Goal: Find specific page/section: Find specific page/section

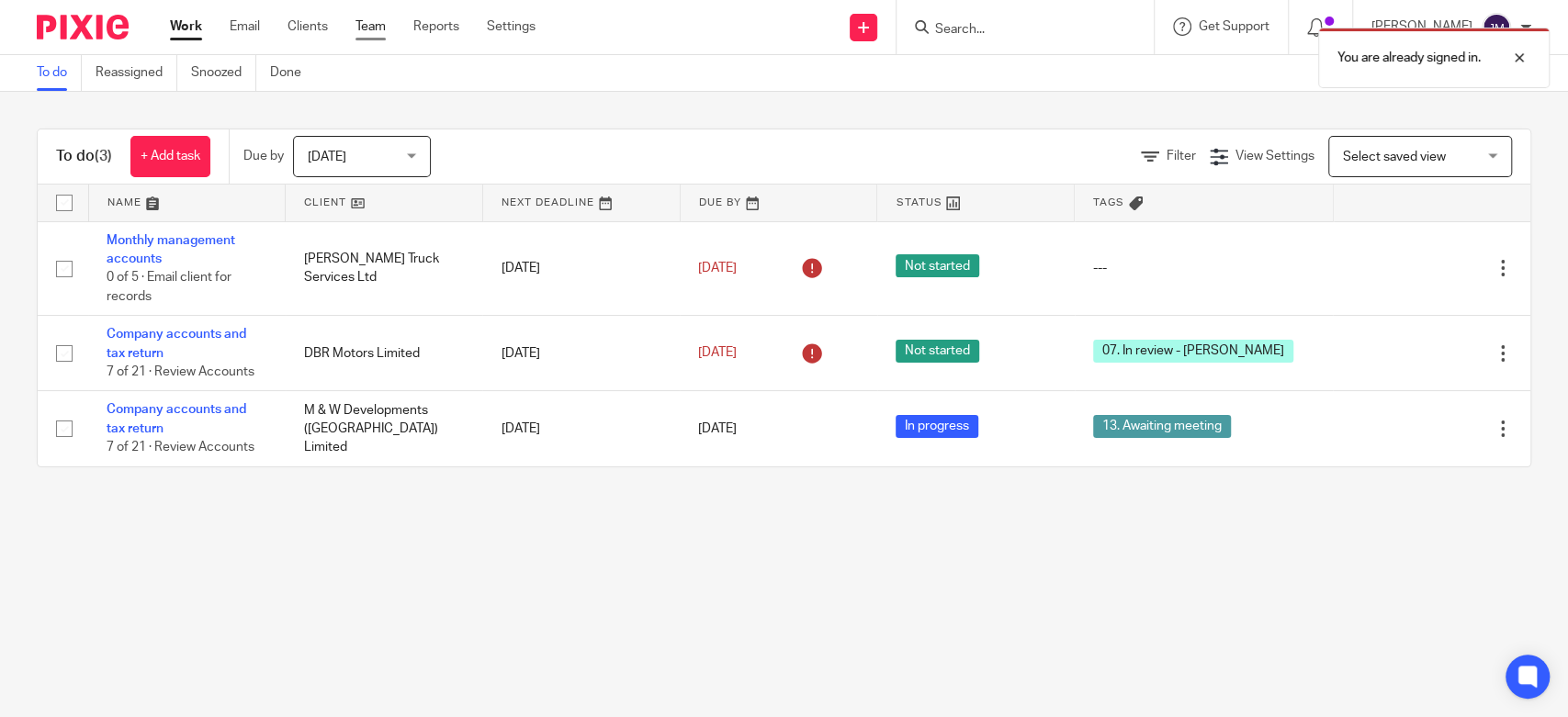
click at [369, 32] on link "Team" at bounding box center [371, 26] width 31 height 18
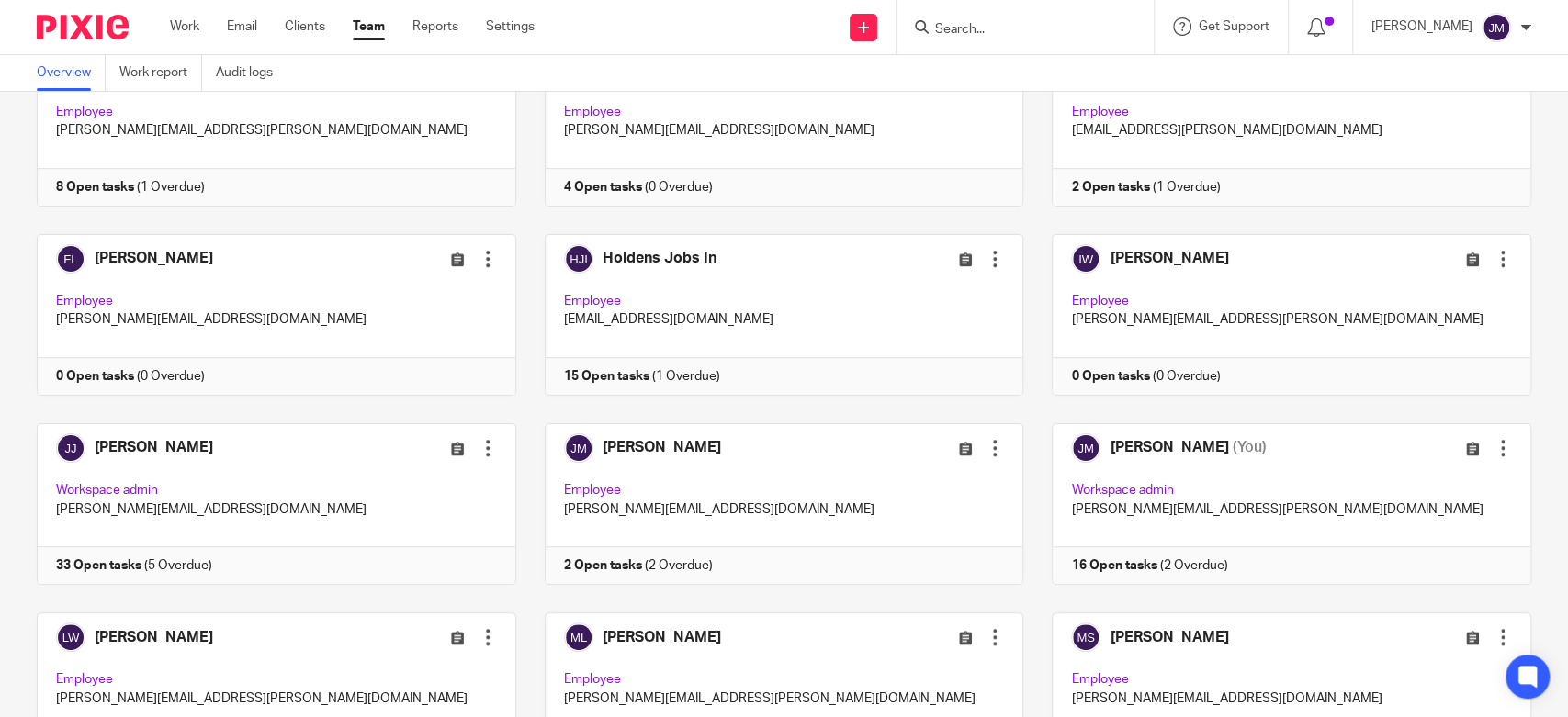
scroll to position [756, 0]
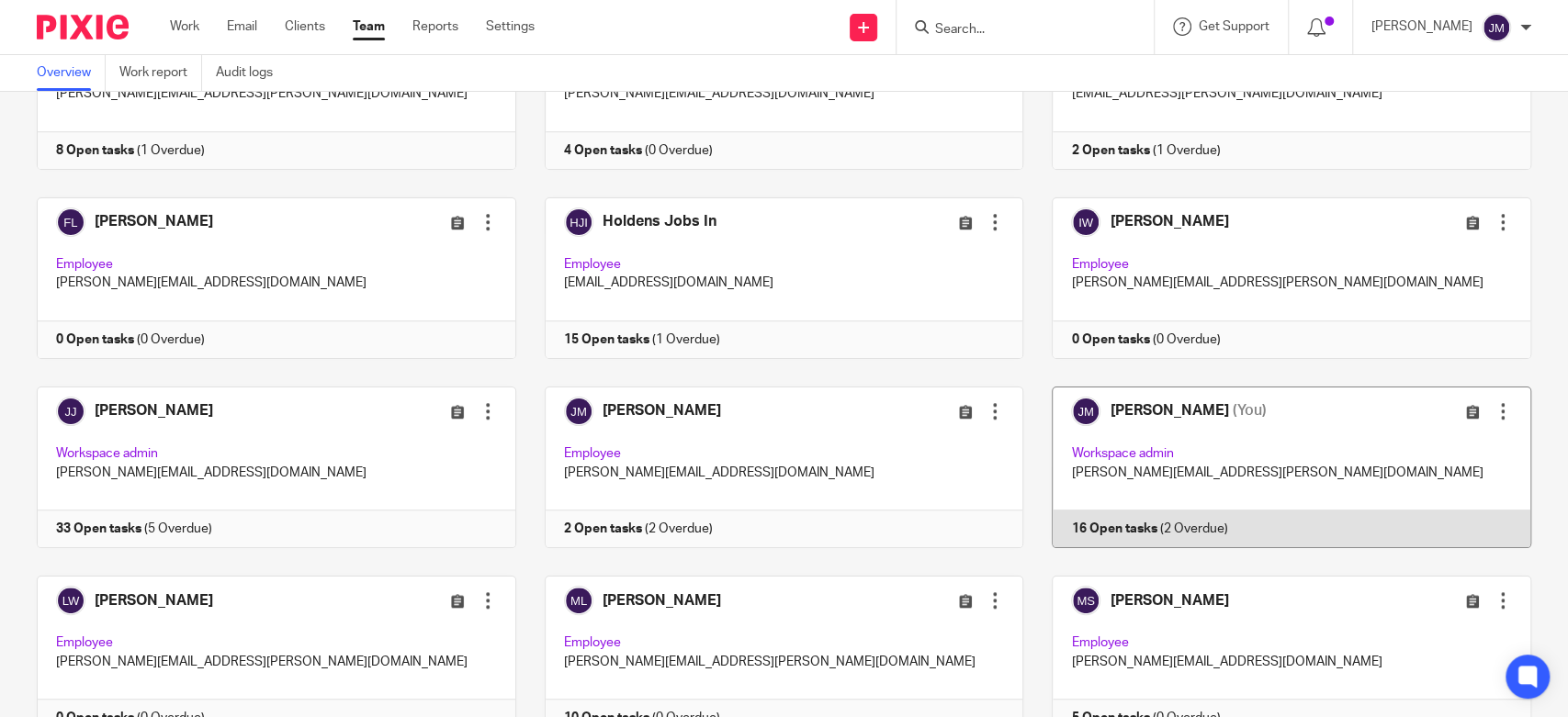
click at [1192, 421] on link at bounding box center [1277, 467] width 508 height 162
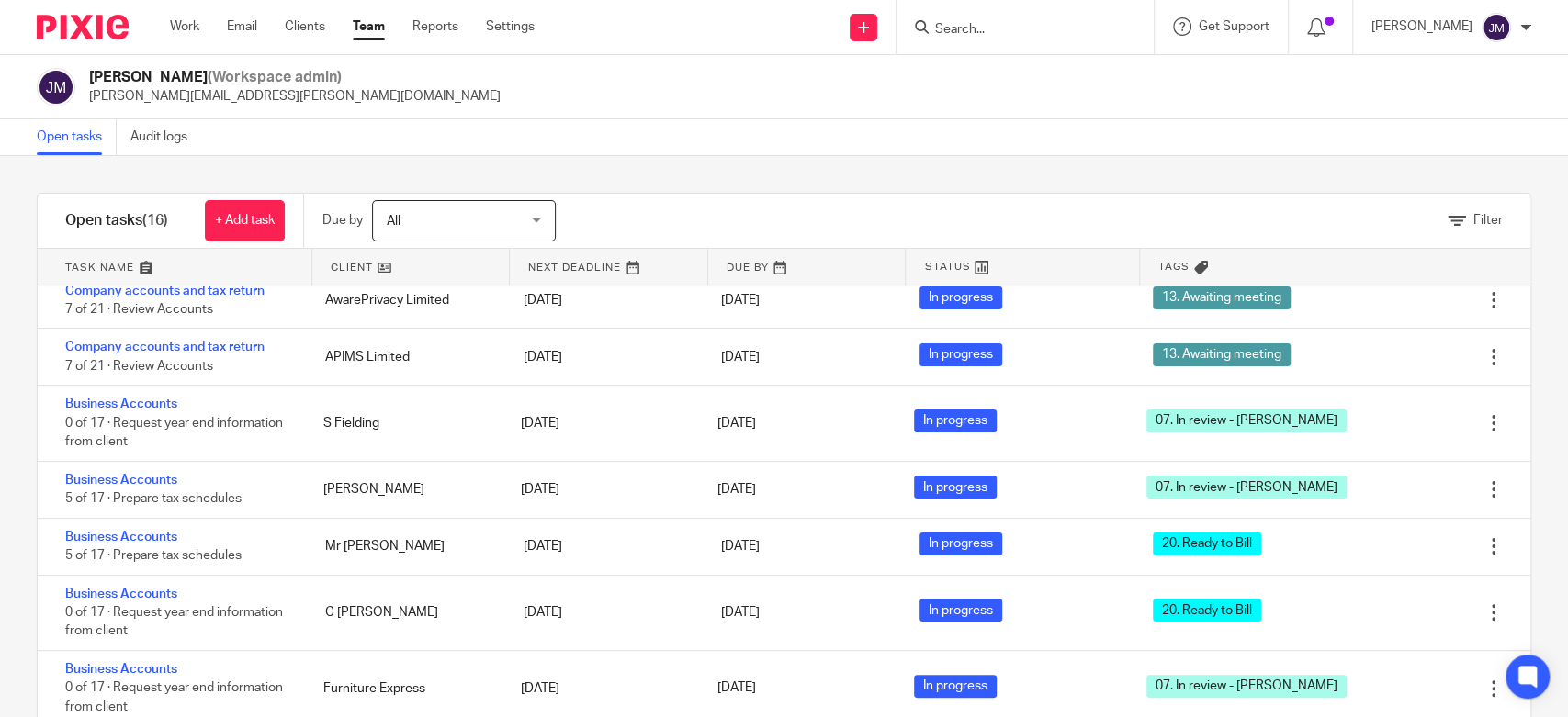
scroll to position [309, 0]
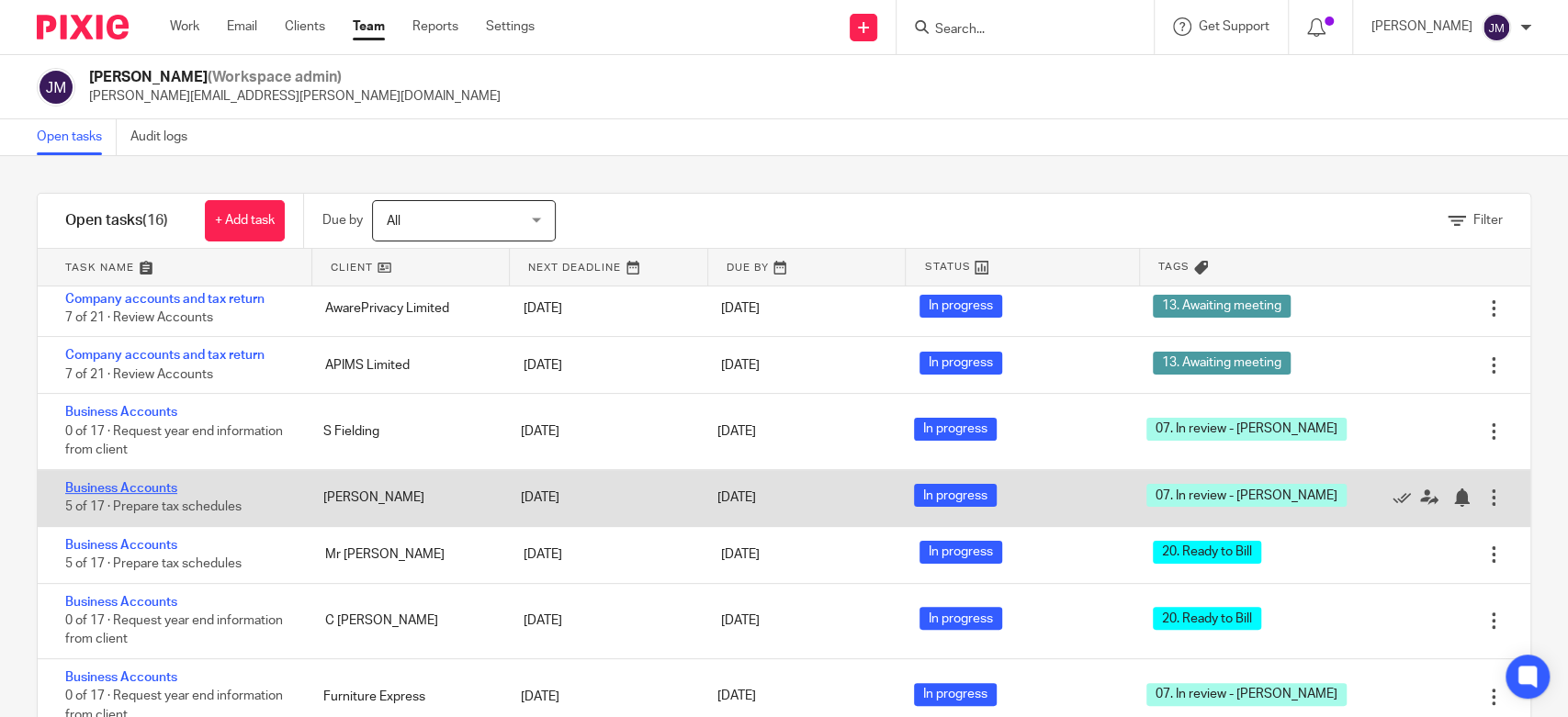
click at [166, 482] on link "Business Accounts" at bounding box center [121, 488] width 112 height 12
